Goal: Task Accomplishment & Management: Manage account settings

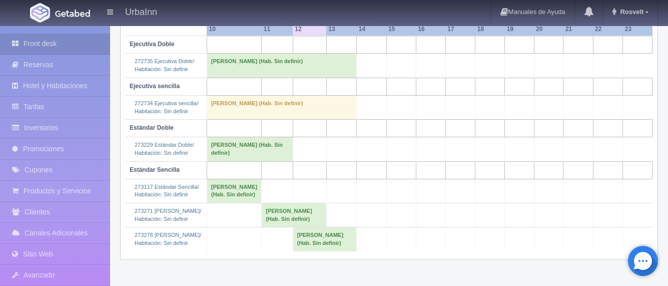
scroll to position [208, 0]
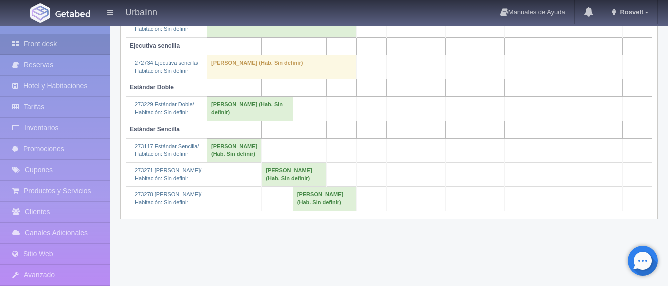
click at [287, 187] on td "[PERSON_NAME] (Hab. Sin definir)" at bounding box center [294, 175] width 65 height 24
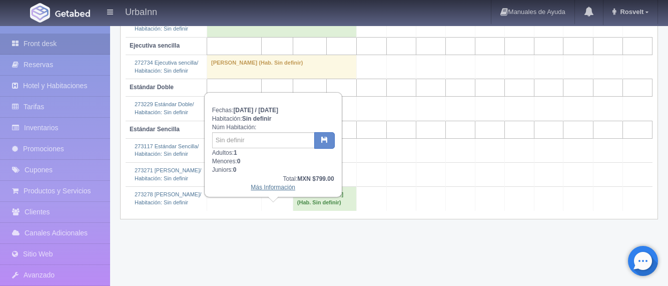
click at [291, 184] on link "Más Información" at bounding box center [273, 187] width 45 height 7
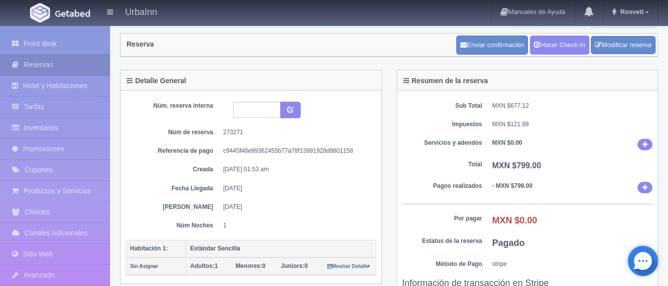
scroll to position [17, 0]
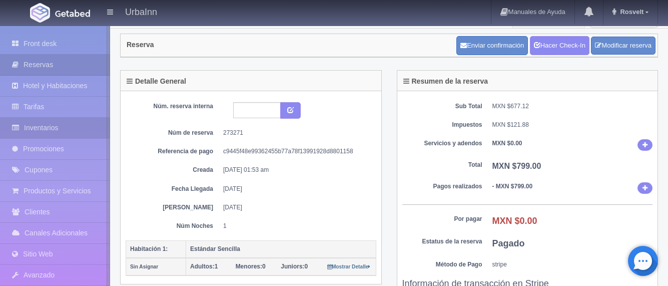
click at [53, 130] on link "Inventarios" at bounding box center [55, 128] width 110 height 21
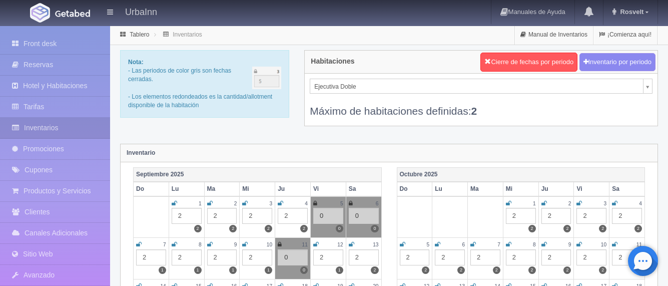
select select "1738"
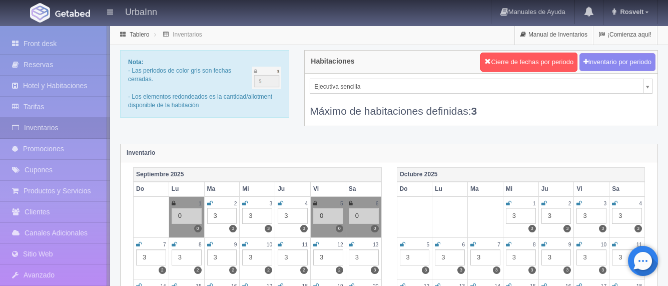
scroll to position [67, 0]
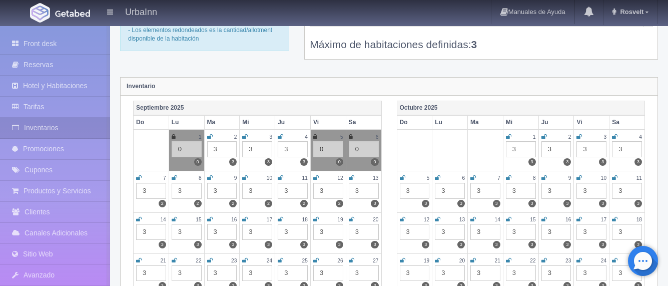
click at [282, 179] on icon at bounding box center [281, 178] width 6 height 6
click at [290, 188] on div "3" at bounding box center [293, 191] width 30 height 16
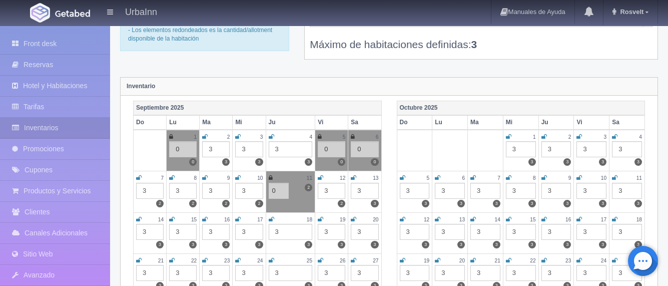
type input "0"
click at [391, 196] on div "Octubre 2025 Do Lu Ma Mi Ju Vi Sa 1 3 3 2 3 3 3 3 3 4 3 3 5 3 3 6 3 3 7 3 3 8 3…" at bounding box center [521, 220] width 264 height 238
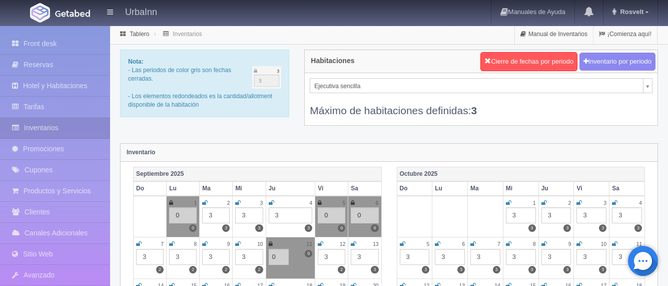
scroll to position [0, 0]
